Goal: Check status: Check status

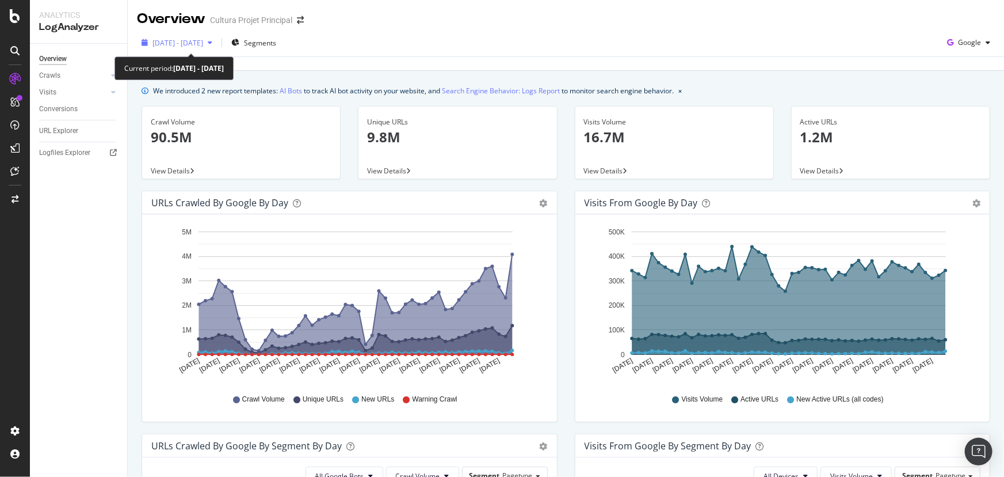
click at [203, 44] on span "[DATE] - [DATE]" at bounding box center [178, 43] width 51 height 10
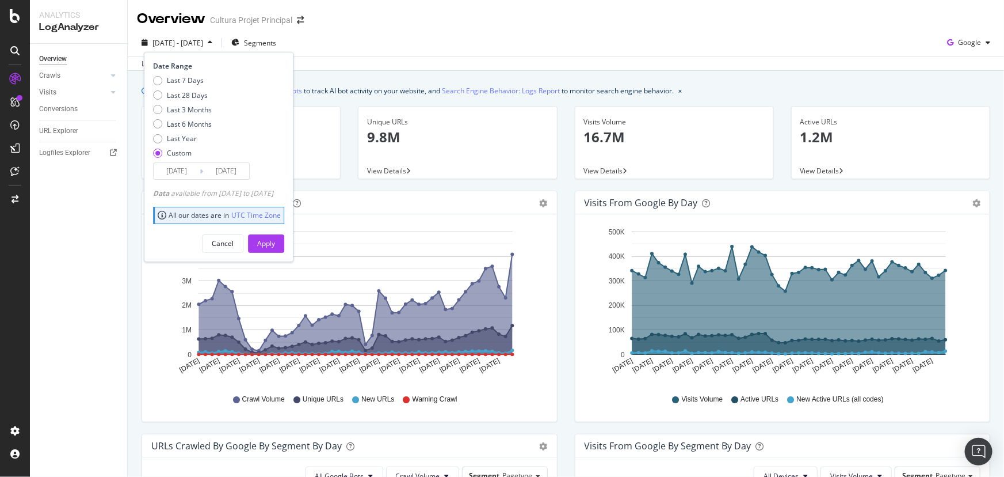
click at [195, 167] on input "[DATE]" at bounding box center [177, 171] width 46 height 16
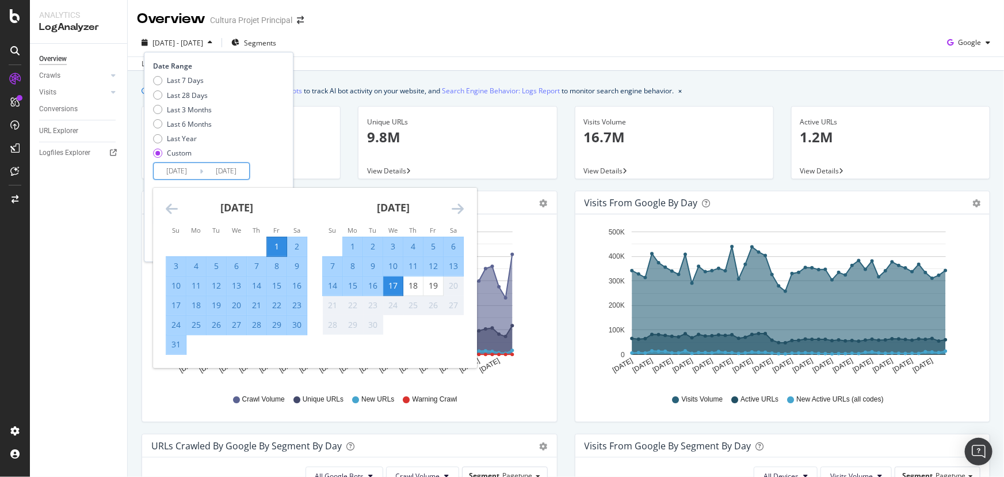
click at [276, 242] on div "1" at bounding box center [277, 247] width 20 height 12
click at [414, 289] on div "18" at bounding box center [413, 286] width 20 height 12
type input "[DATE]"
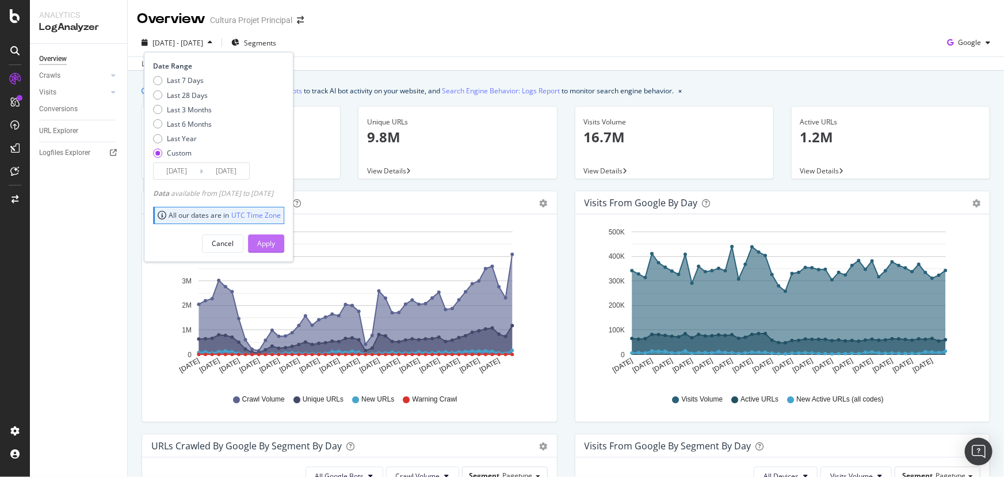
click at [275, 246] on div "Apply" at bounding box center [266, 243] width 18 height 10
